Goal: Transaction & Acquisition: Purchase product/service

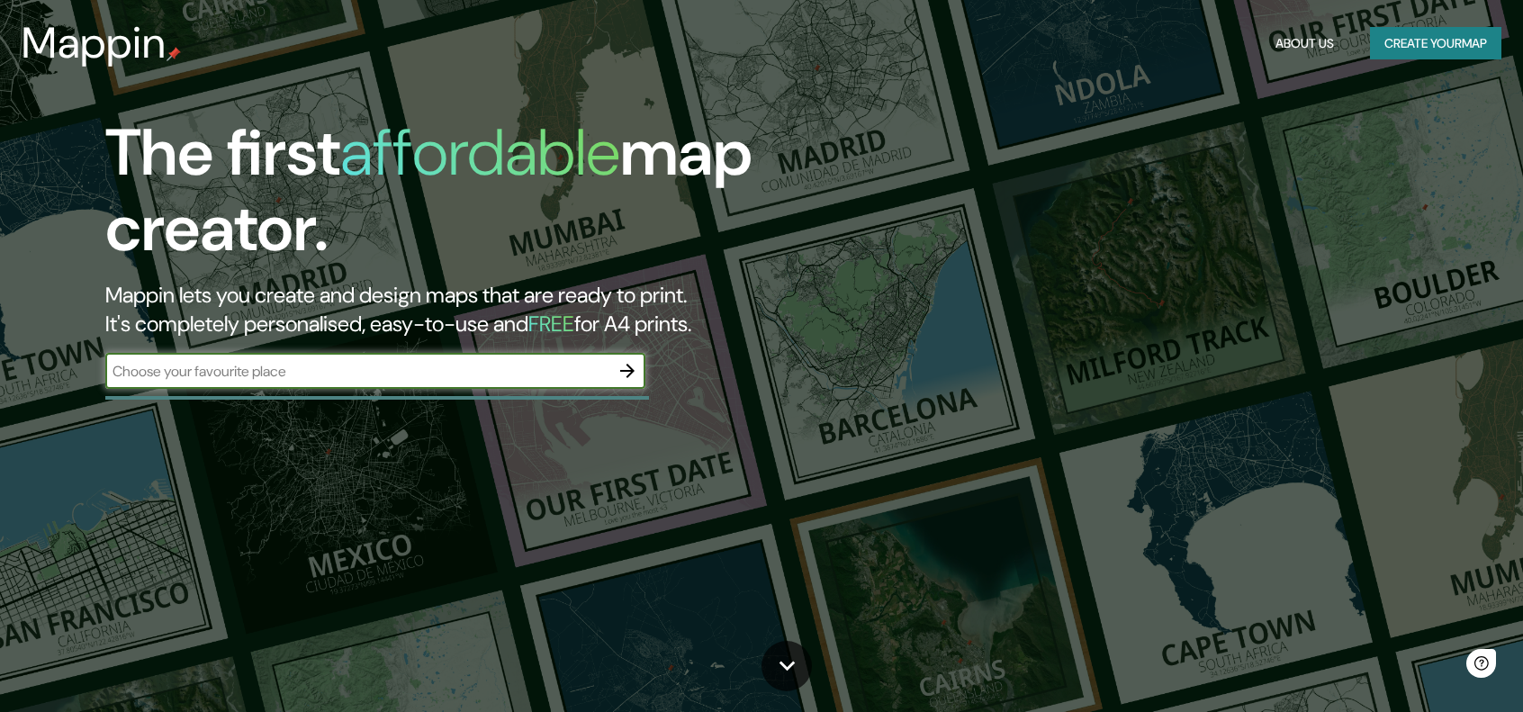
click at [342, 372] on input "text" at bounding box center [357, 371] width 504 height 21
type input "[GEOGRAPHIC_DATA]"
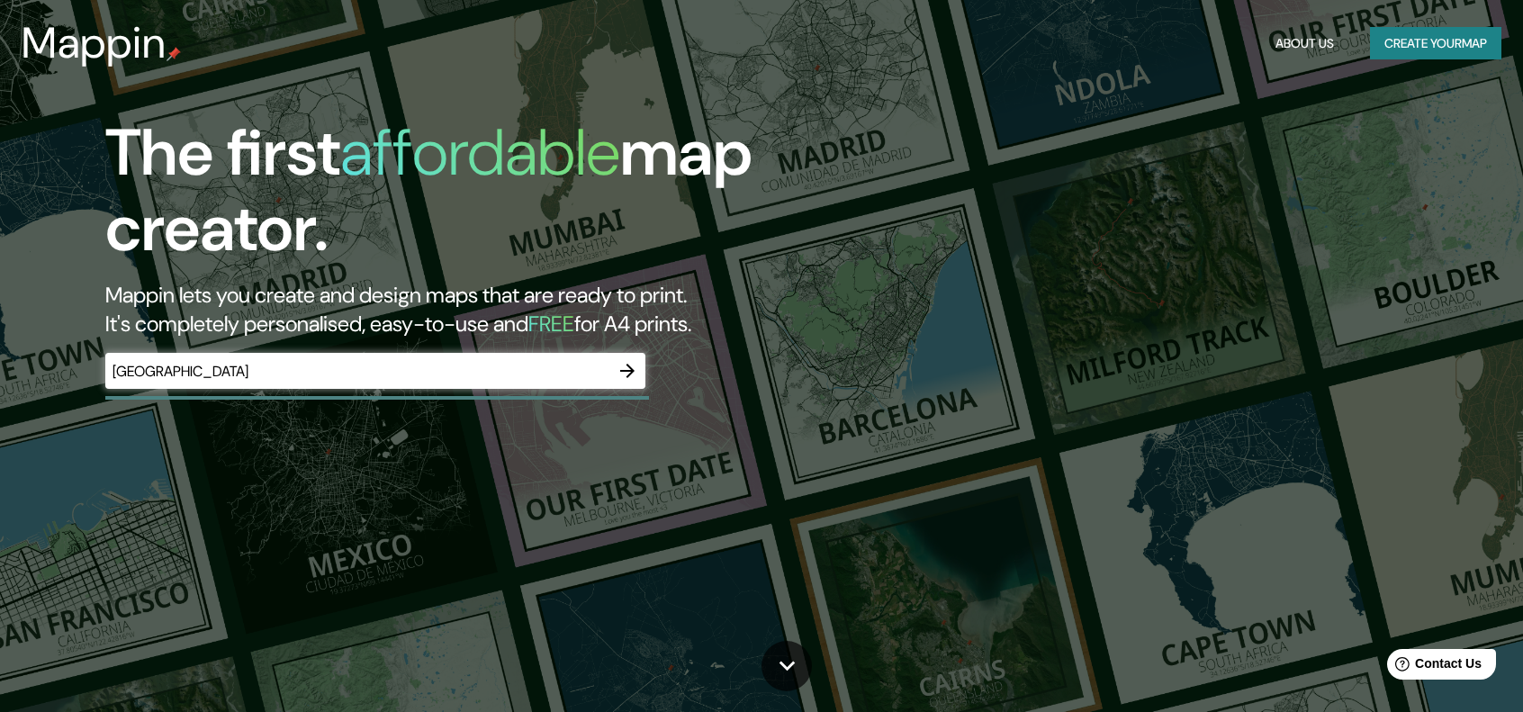
click at [630, 380] on icon "button" at bounding box center [627, 371] width 22 height 22
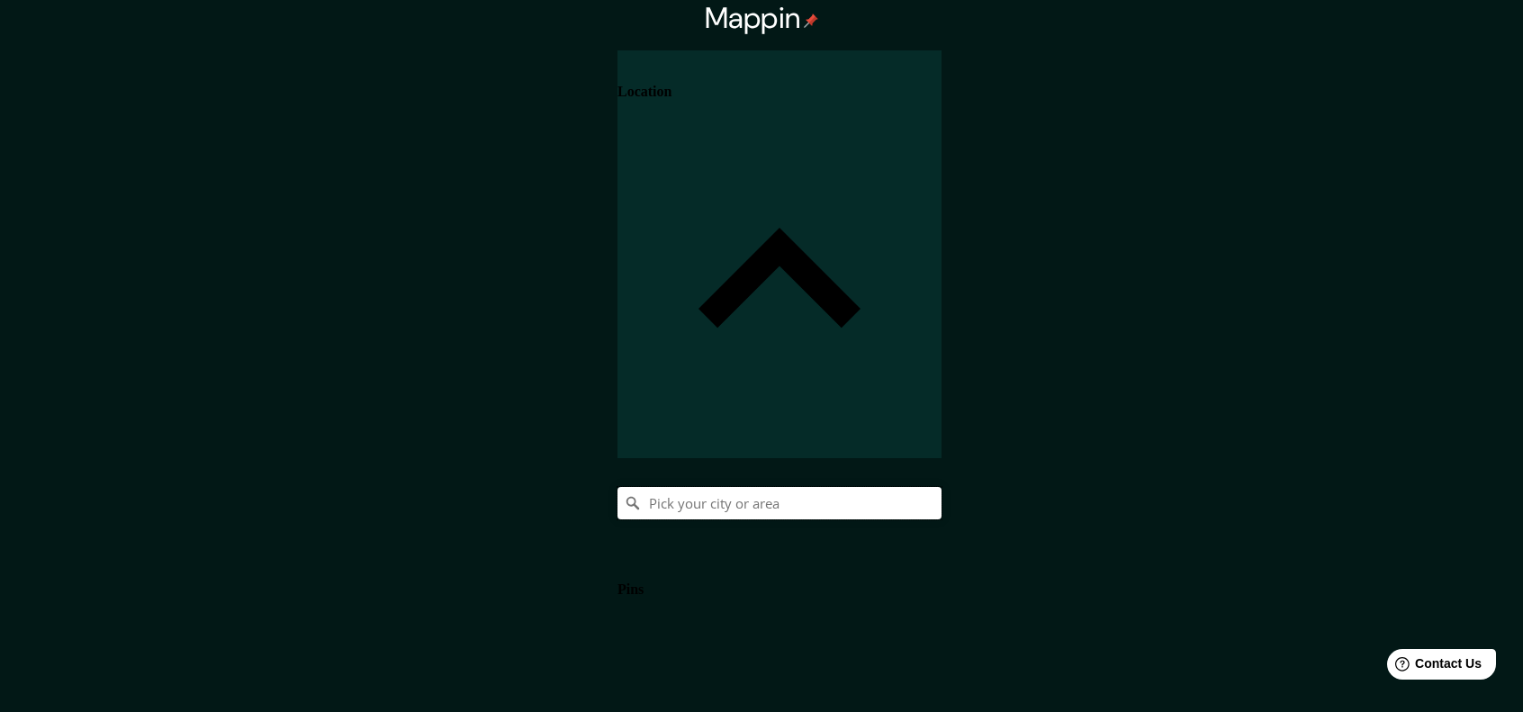
click at [941, 487] on input "Pick your city or area" at bounding box center [779, 503] width 324 height 32
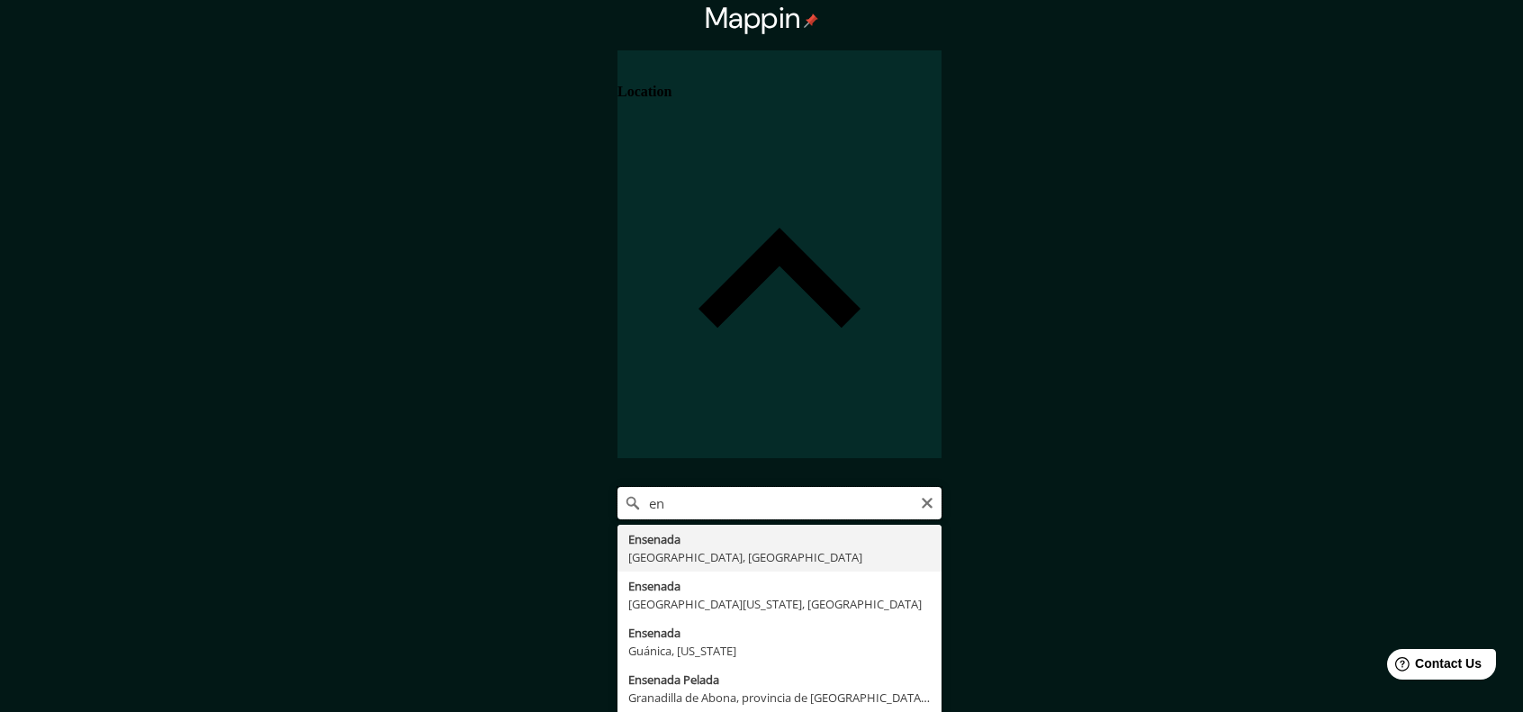
type input "e"
type input "v"
type input "Ensenada, [GEOGRAPHIC_DATA], [GEOGRAPHIC_DATA]"
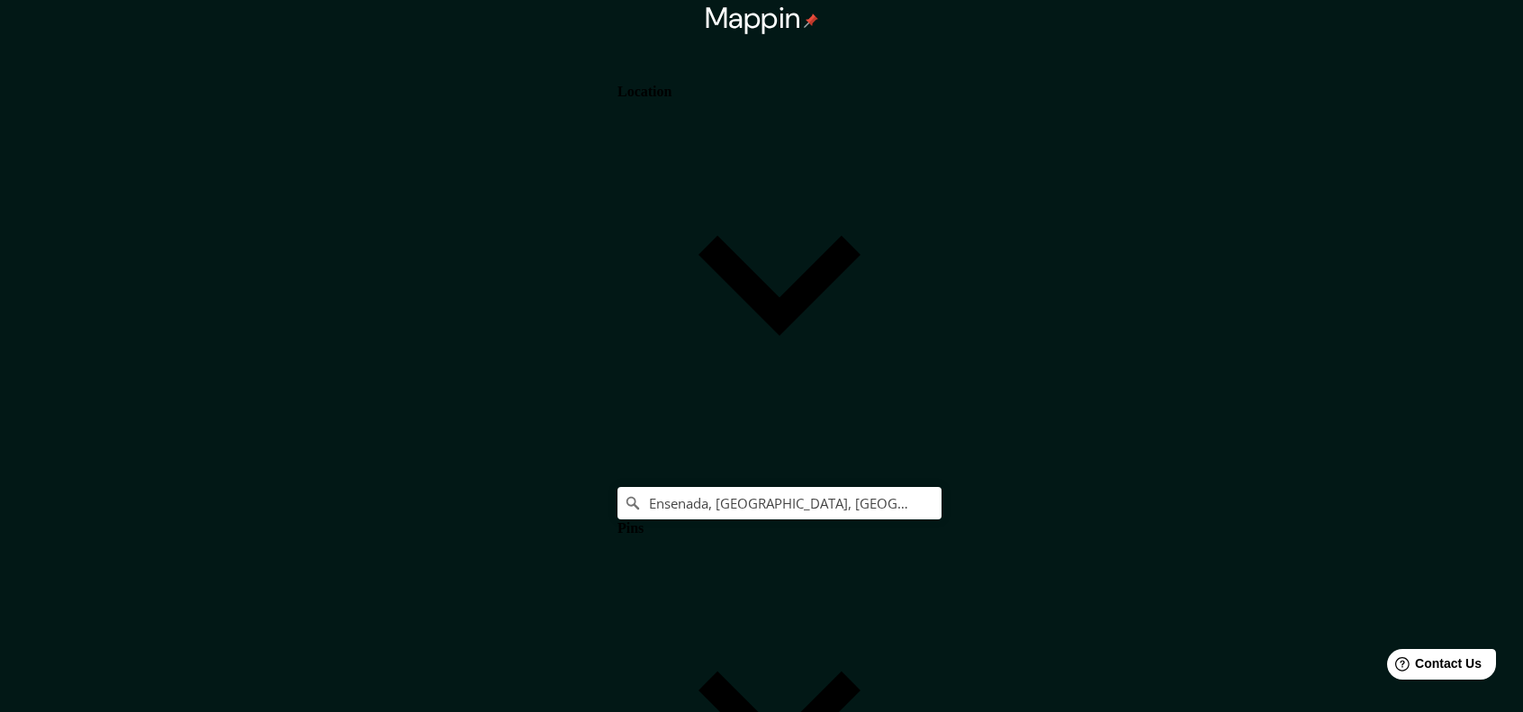
type input "[GEOGRAPHIC_DATA], [GEOGRAPHIC_DATA], Argentinavieja estacion ensenad"
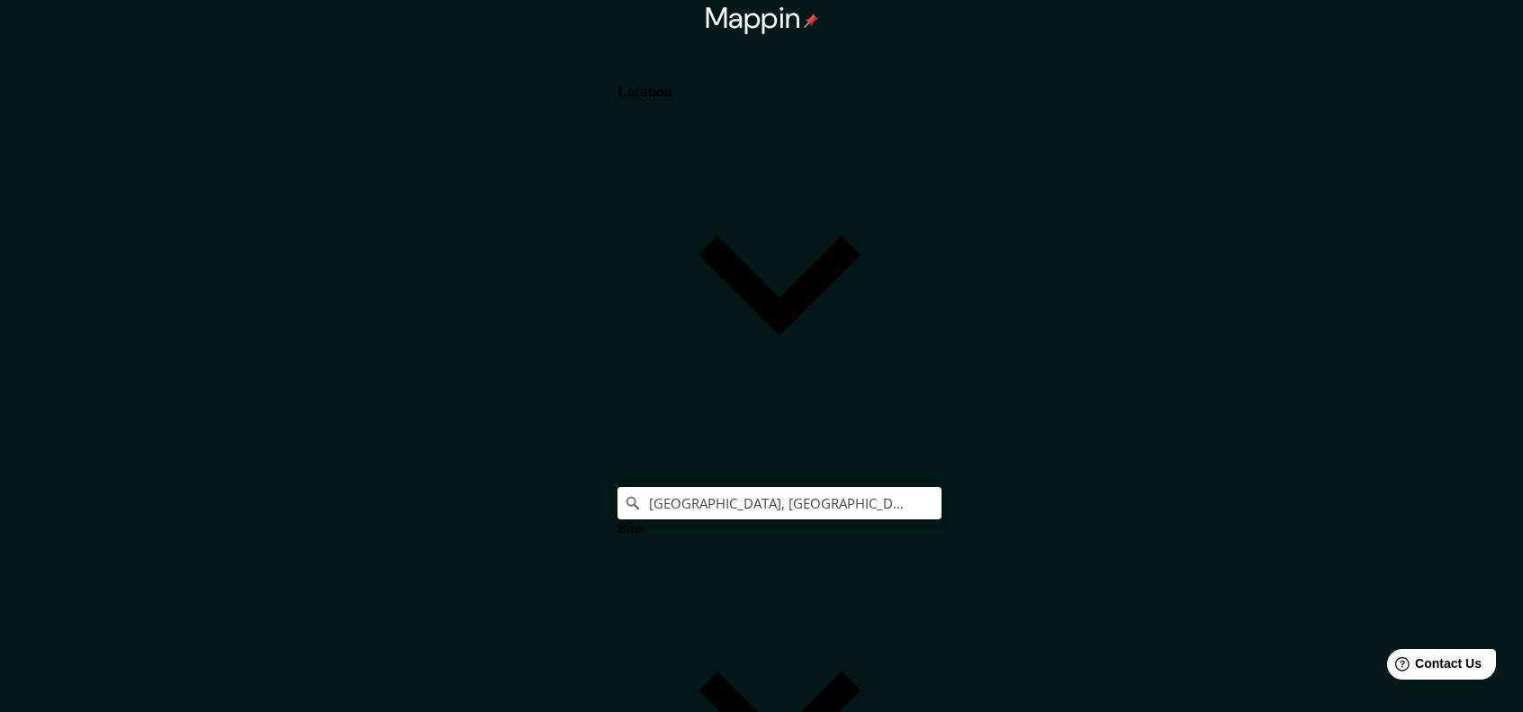
click at [643, 520] on h4 "Pins" at bounding box center [630, 528] width 26 height 16
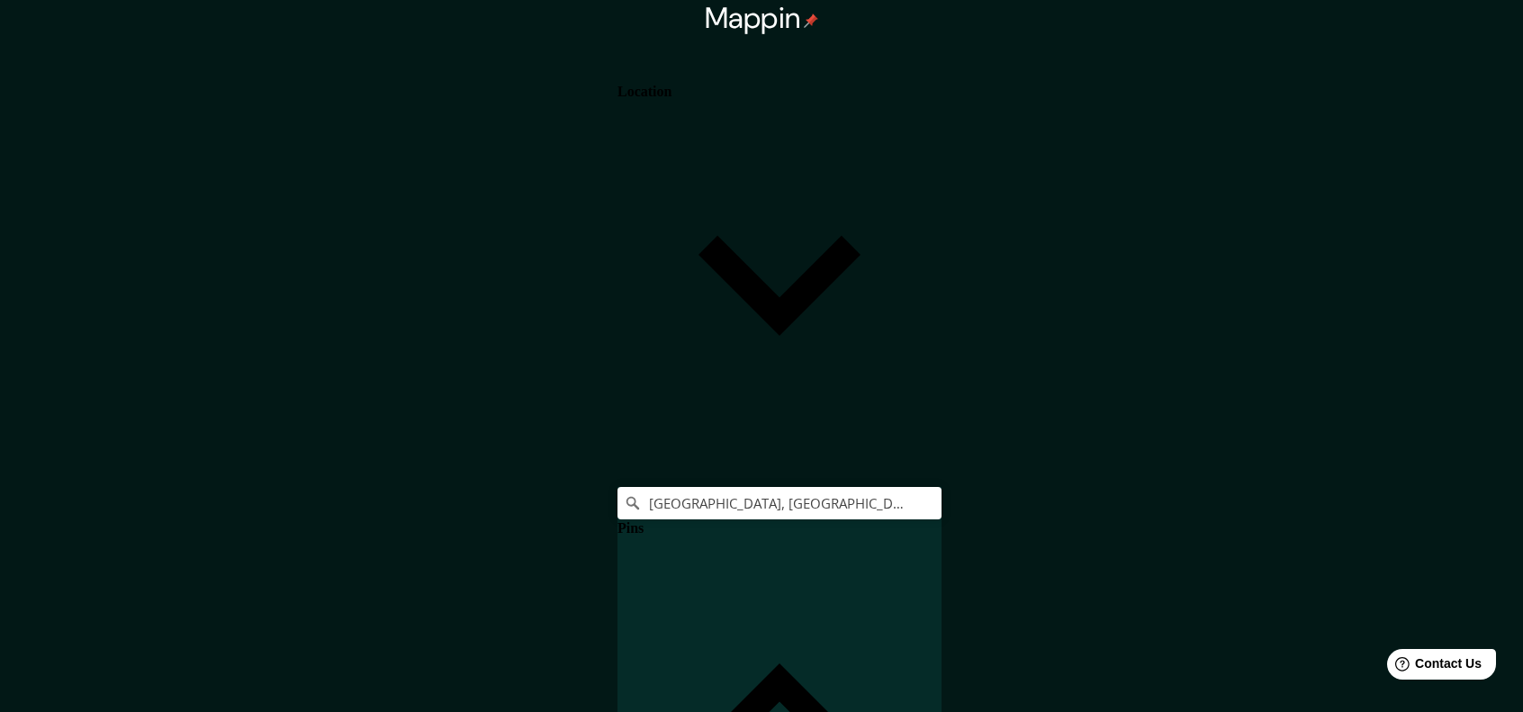
drag, startPoint x: 619, startPoint y: 420, endPoint x: 533, endPoint y: 404, distance: 87.9
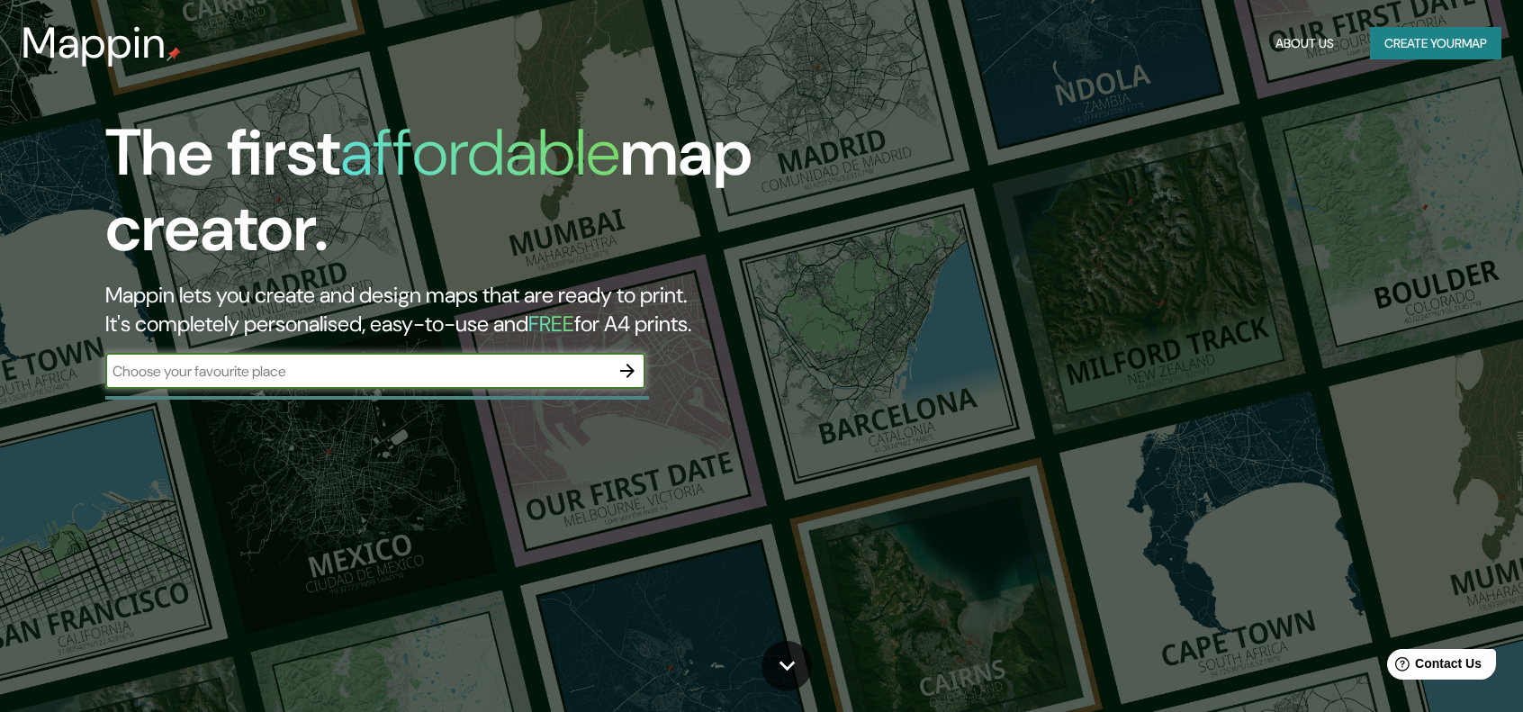
click at [348, 386] on div "​" at bounding box center [375, 371] width 540 height 36
type input "[GEOGRAPHIC_DATA]"
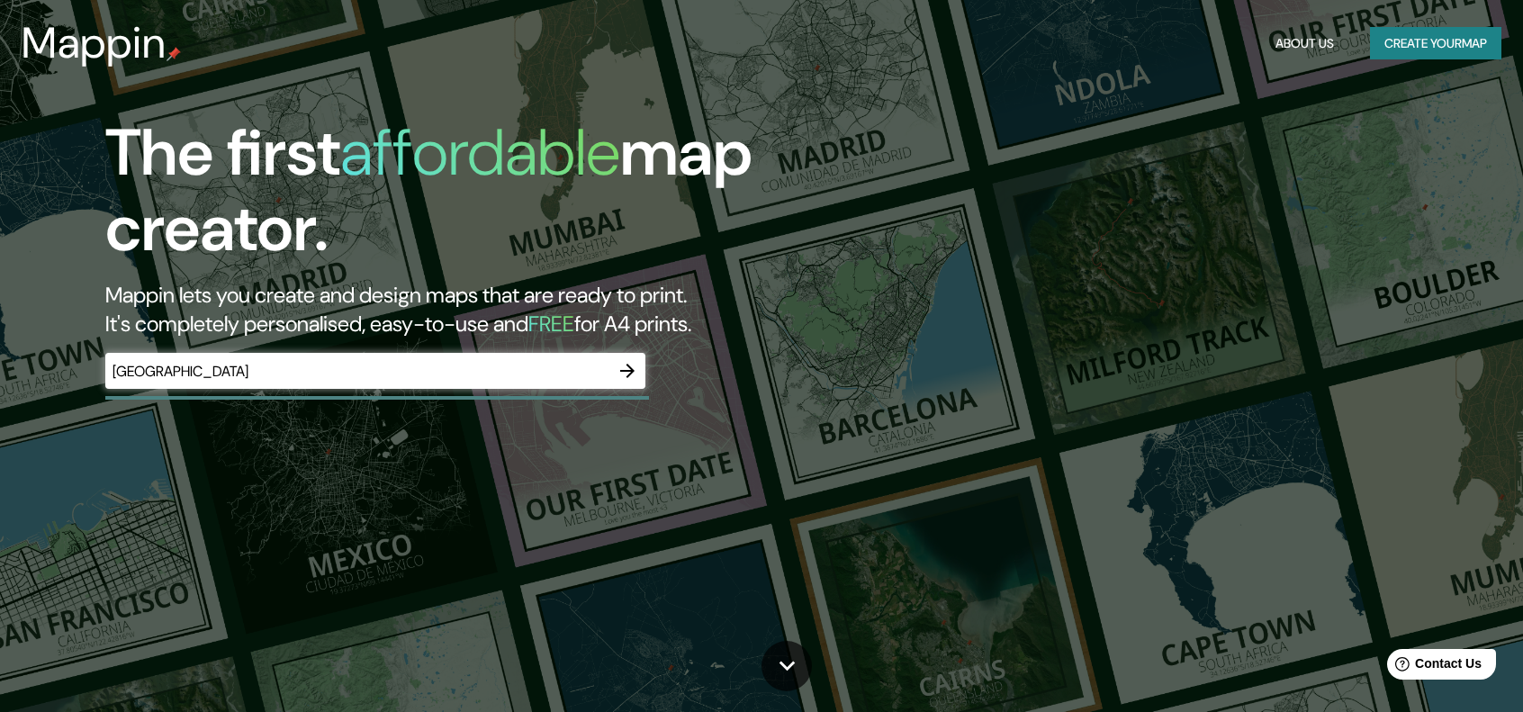
click at [614, 362] on button "button" at bounding box center [627, 371] width 36 height 36
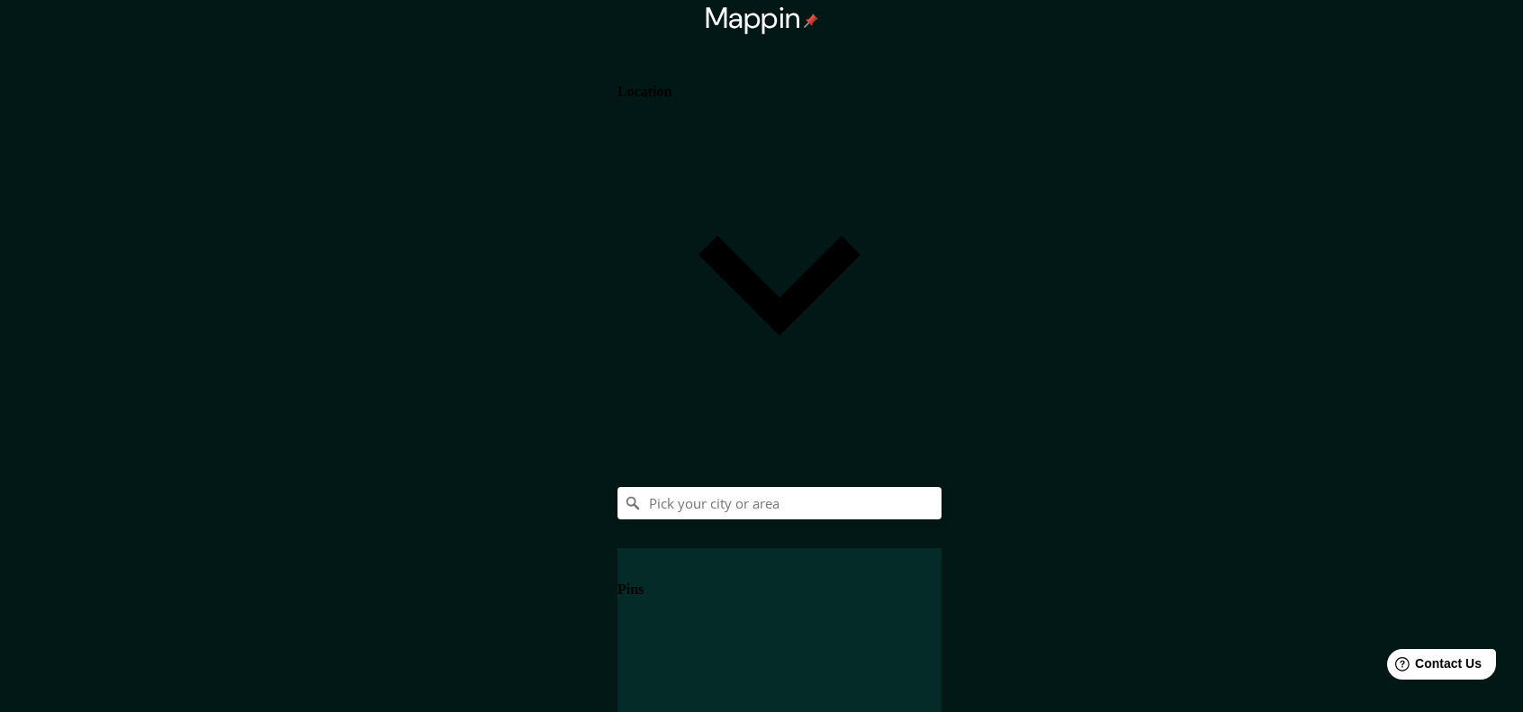
click at [671, 100] on h4 "Location" at bounding box center [644, 92] width 54 height 16
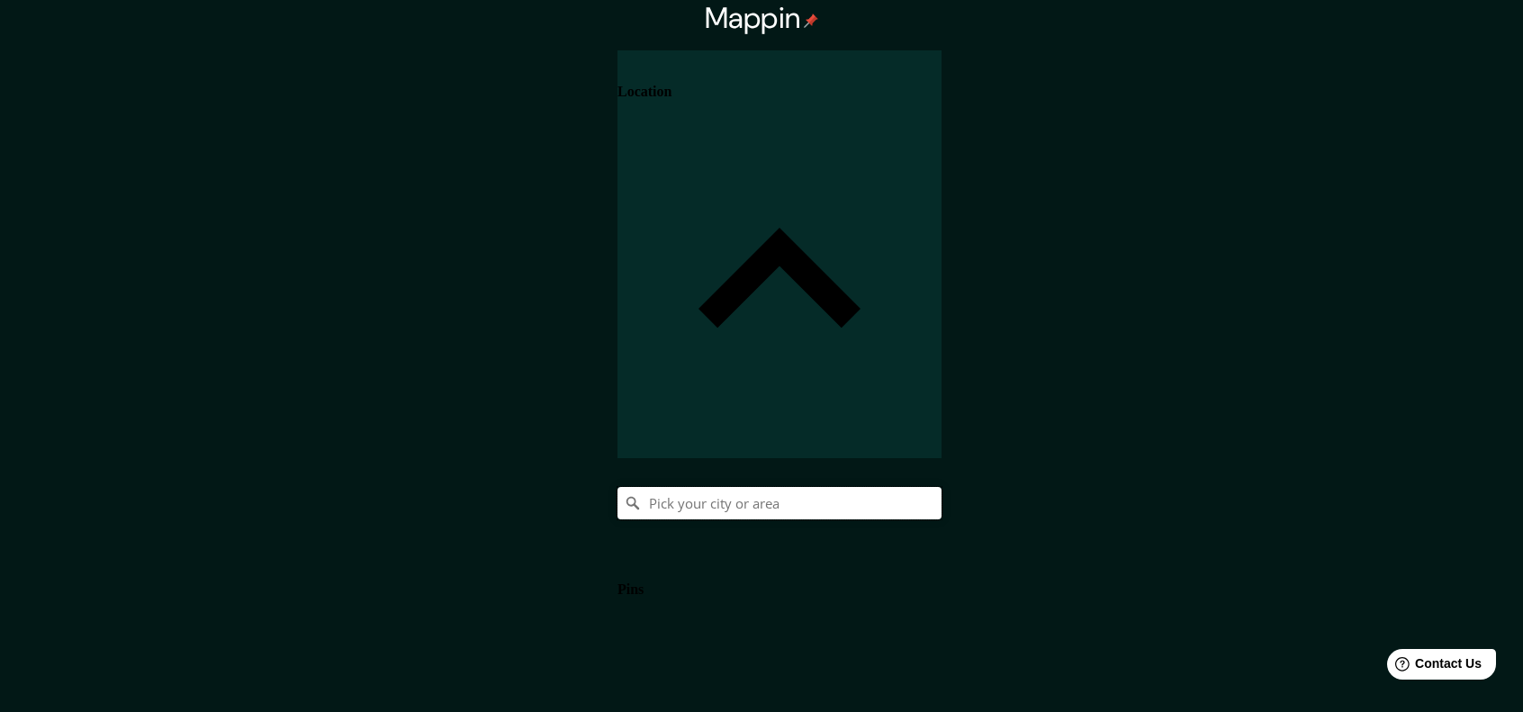
click at [941, 487] on input "Pick your city or area" at bounding box center [779, 503] width 324 height 32
type input "Ensenada, [GEOGRAPHIC_DATA], [GEOGRAPHIC_DATA]"
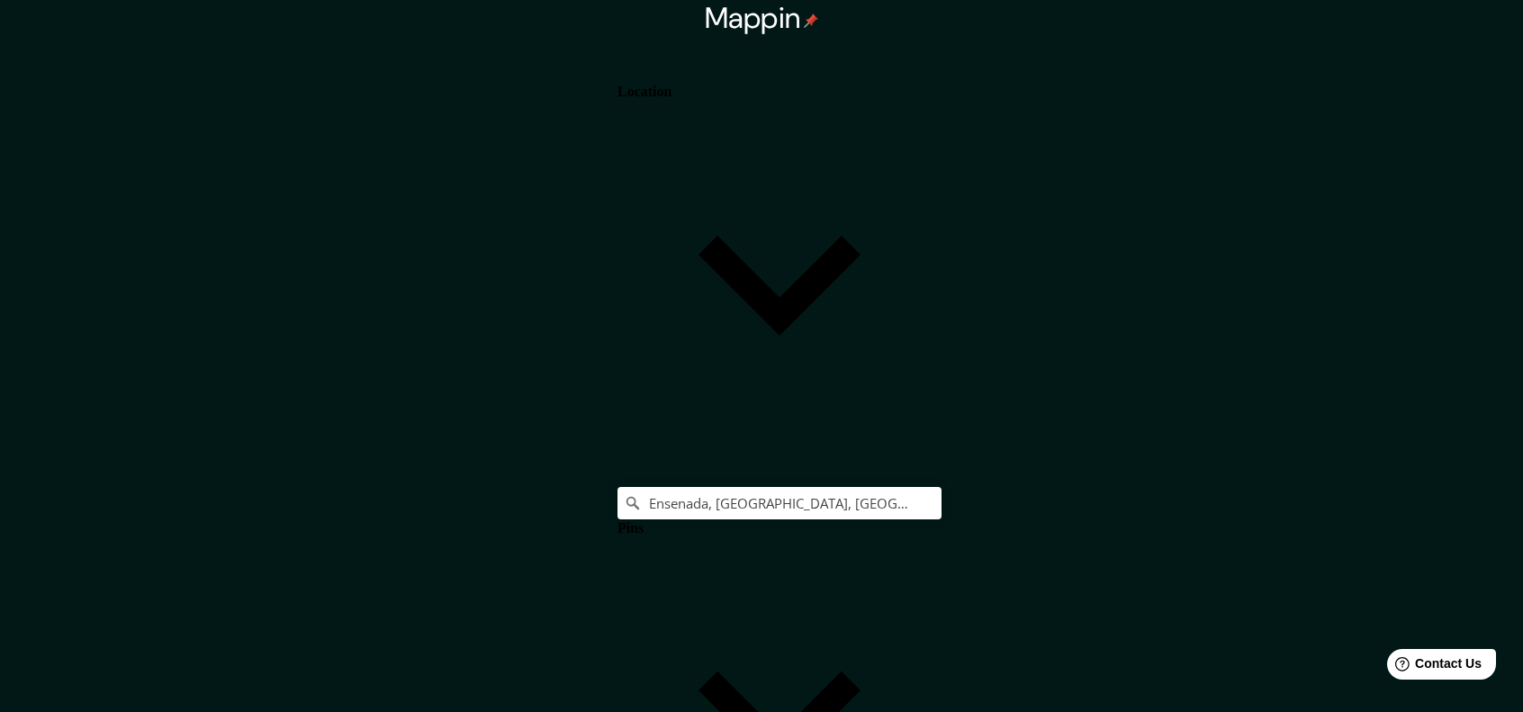
drag, startPoint x: 809, startPoint y: 618, endPoint x: 1259, endPoint y: 312, distance: 544.1
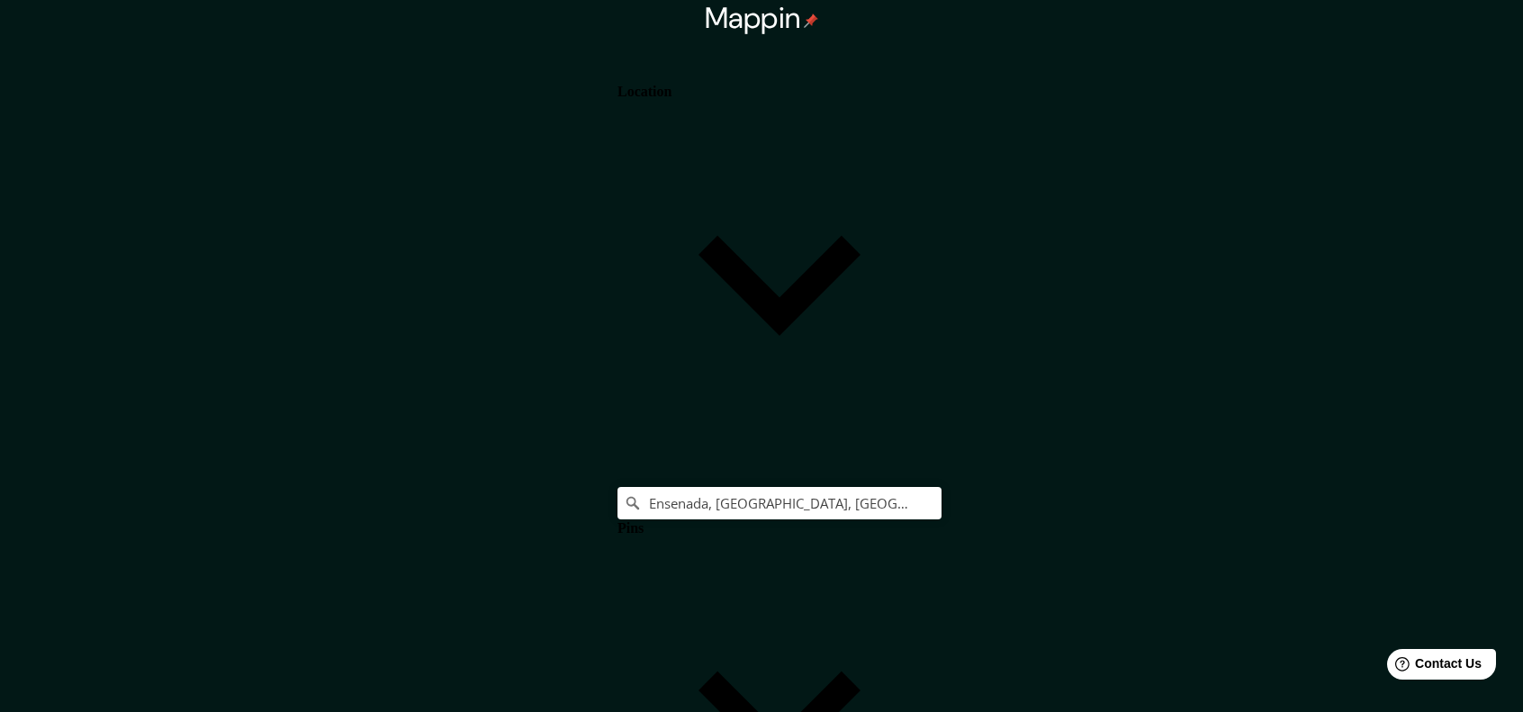
drag, startPoint x: 1244, startPoint y: 309, endPoint x: 1206, endPoint y: 316, distance: 38.5
